Goal: Information Seeking & Learning: Understand process/instructions

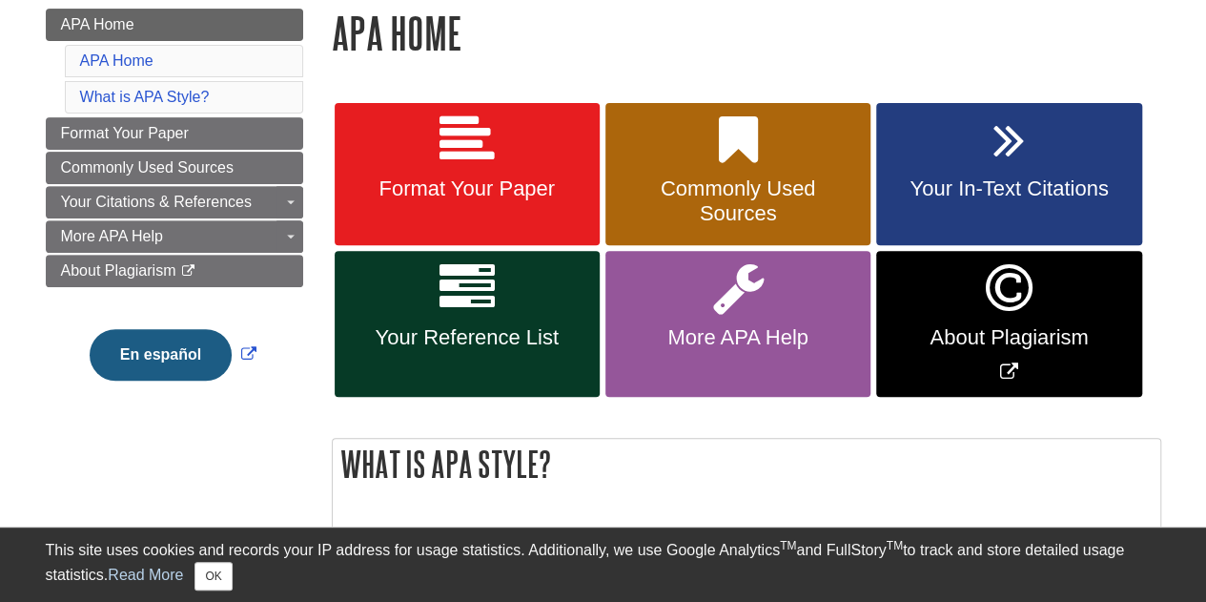
scroll to position [286, 0]
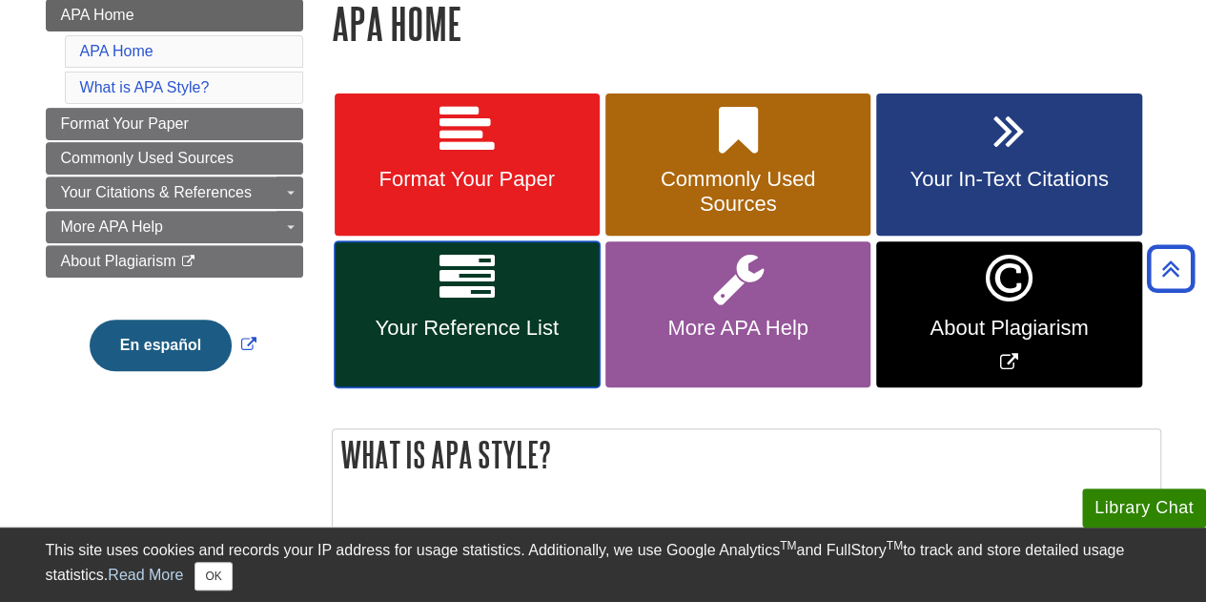
click at [433, 313] on link "Your Reference List" at bounding box center [467, 314] width 265 height 146
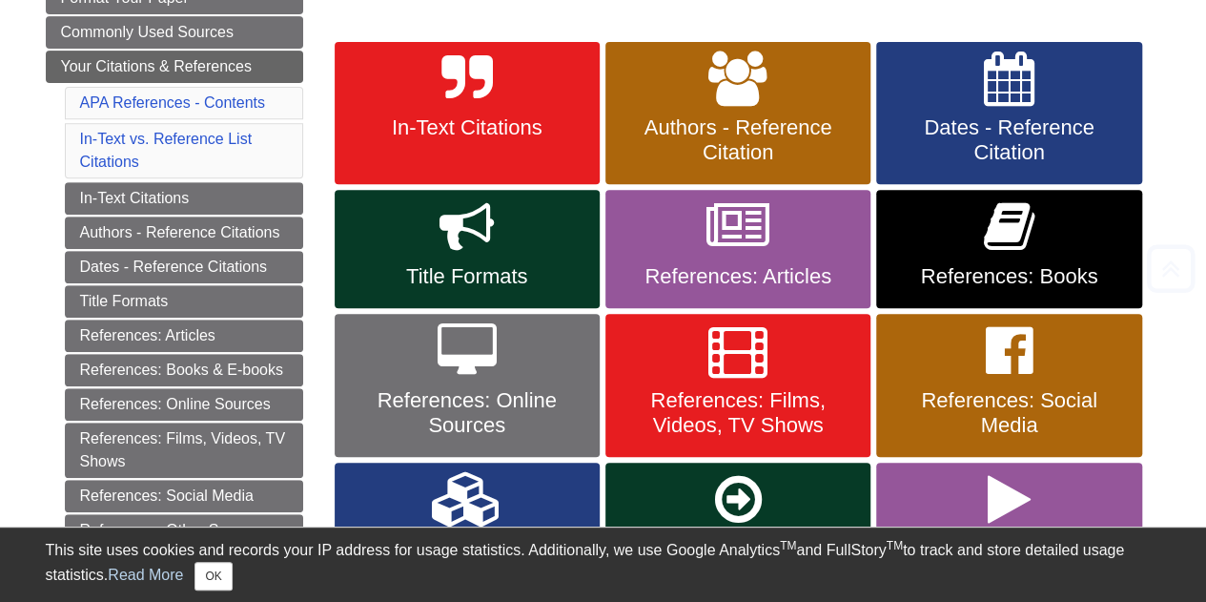
scroll to position [381, 0]
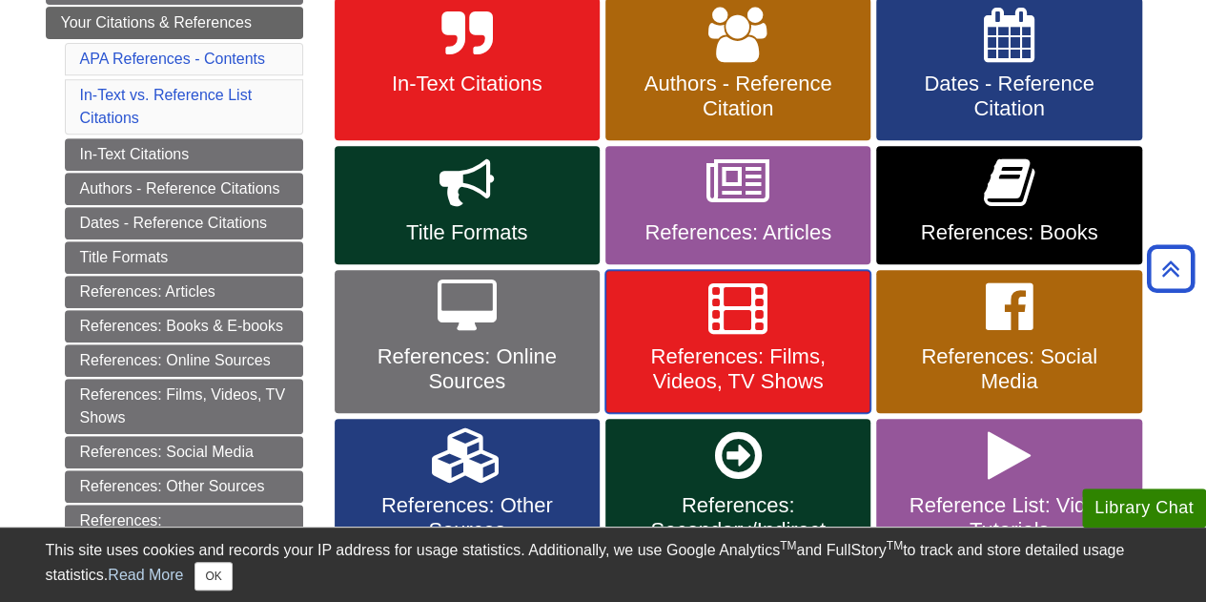
click at [733, 352] on span "References: Films, Videos, TV Shows" at bounding box center [738, 369] width 236 height 50
